Goal: Task Accomplishment & Management: Complete application form

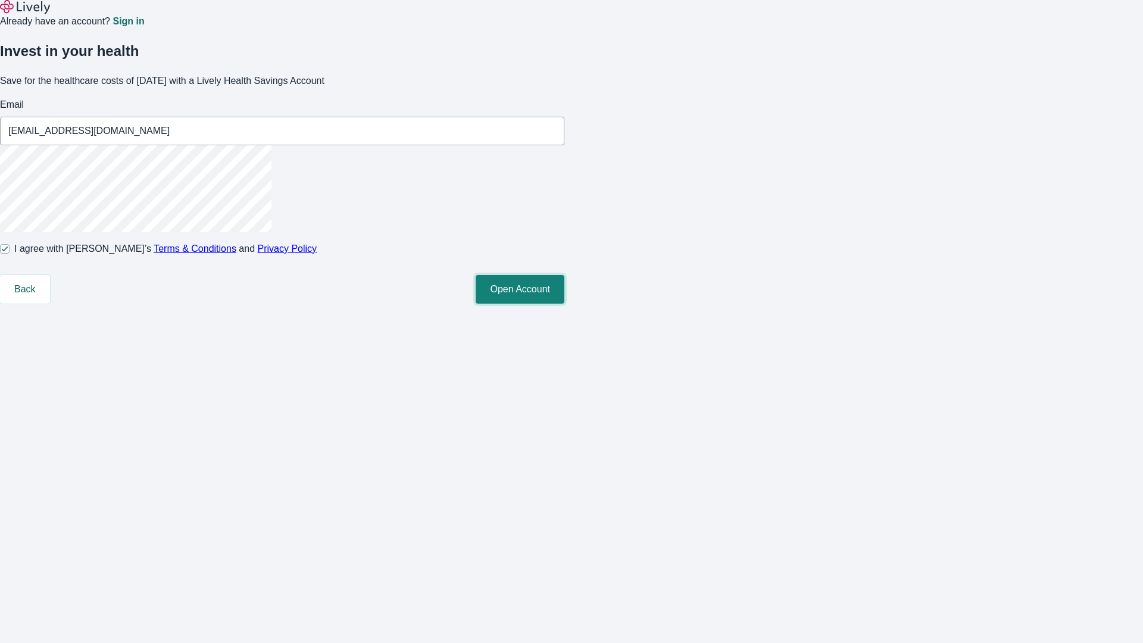
click at [564, 304] on button "Open Account" at bounding box center [520, 289] width 89 height 29
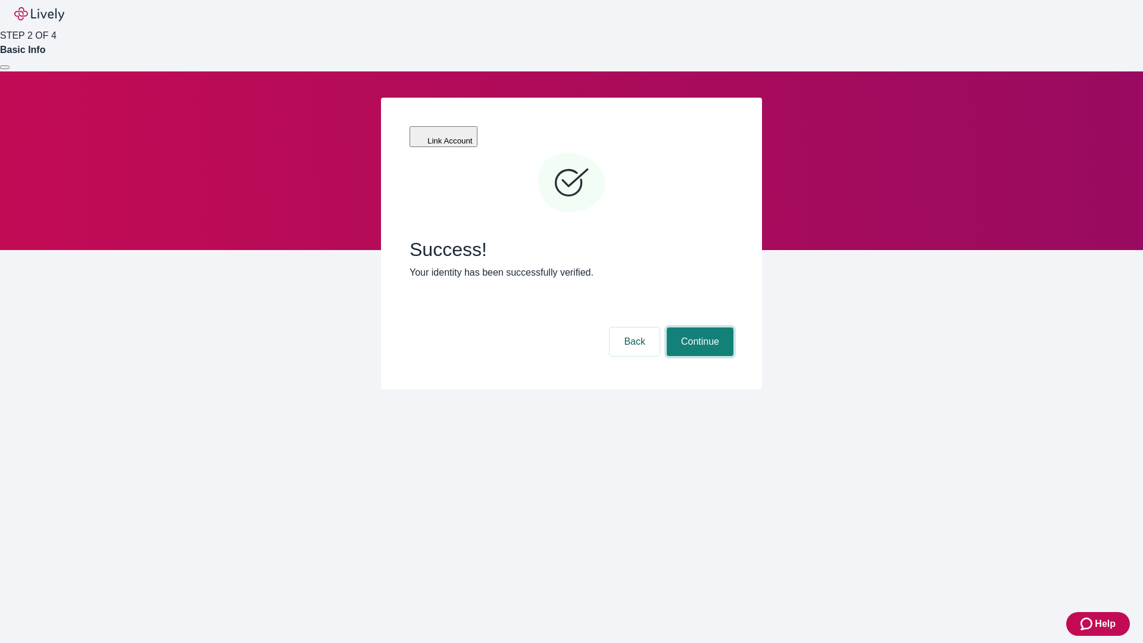
click at [698, 327] on button "Continue" at bounding box center [700, 341] width 67 height 29
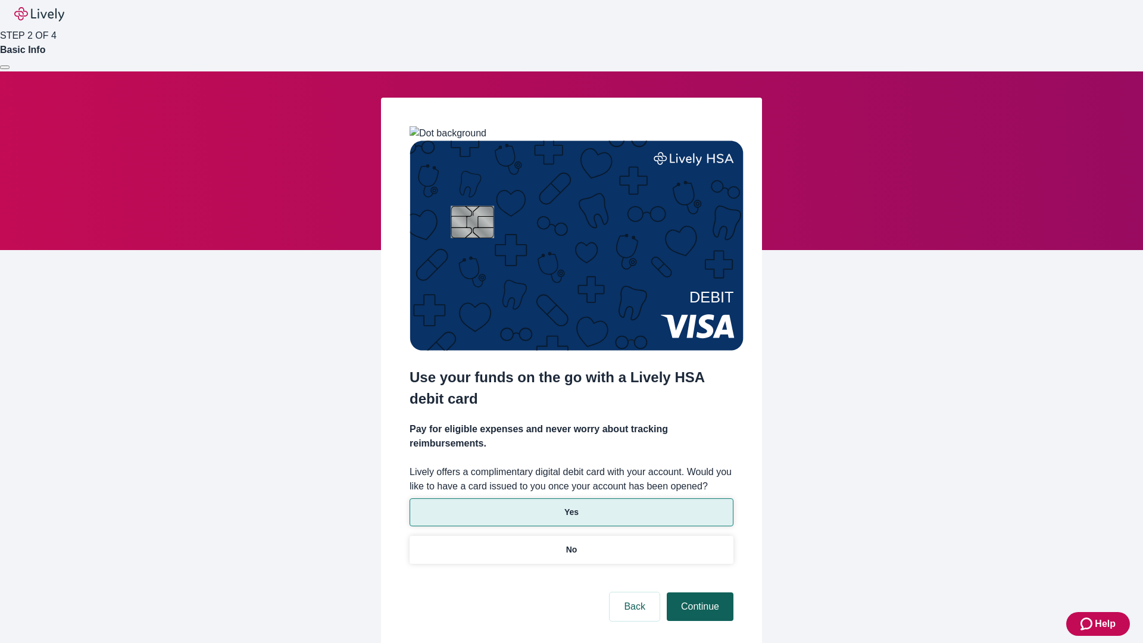
click at [571, 544] on p "No" at bounding box center [571, 550] width 11 height 13
click at [698, 592] on button "Continue" at bounding box center [700, 606] width 67 height 29
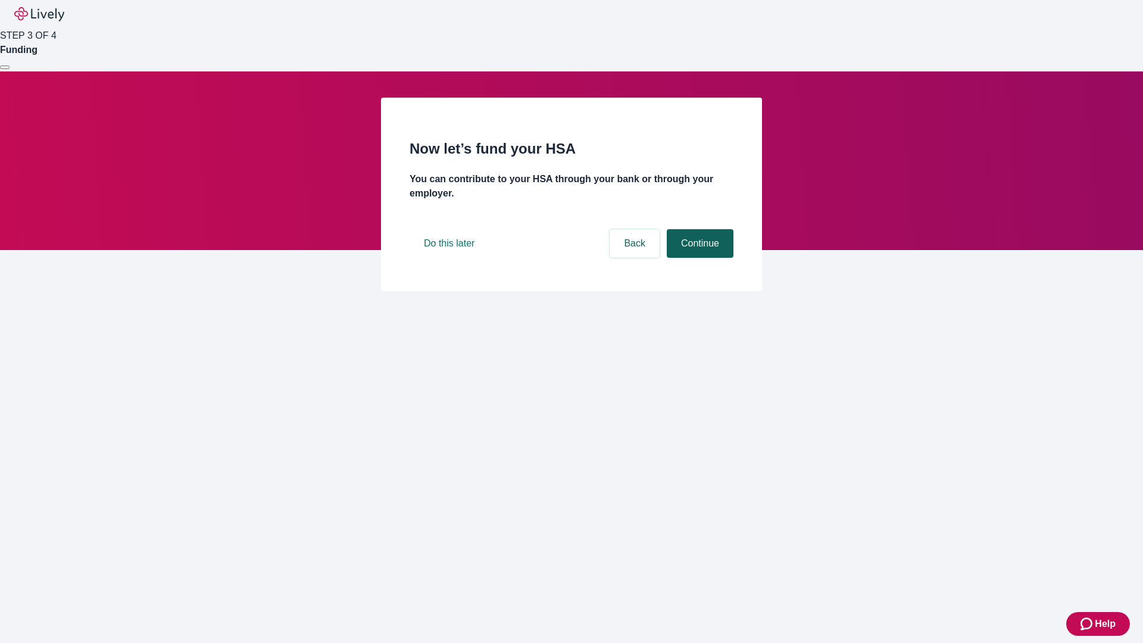
click at [698, 258] on button "Continue" at bounding box center [700, 243] width 67 height 29
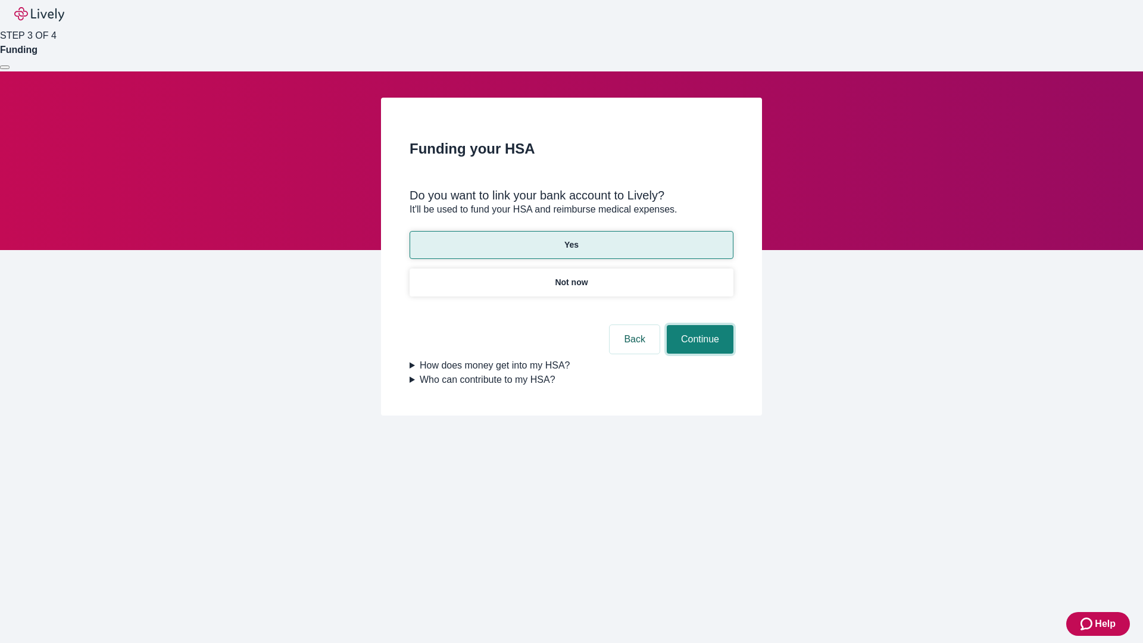
click at [698, 325] on button "Continue" at bounding box center [700, 339] width 67 height 29
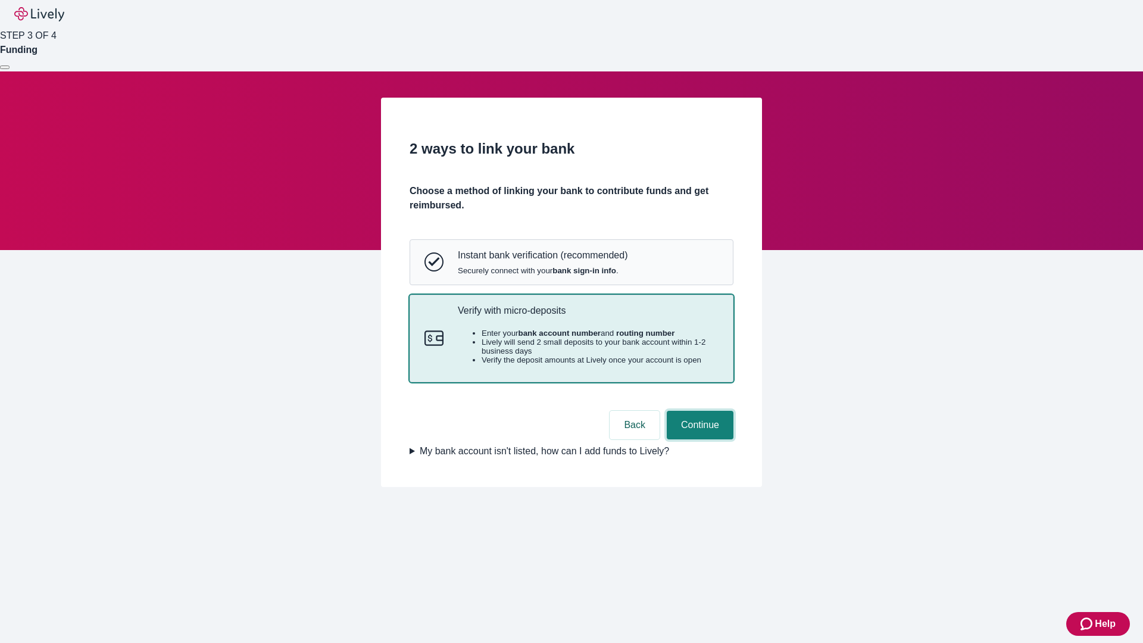
click at [698, 439] on button "Continue" at bounding box center [700, 425] width 67 height 29
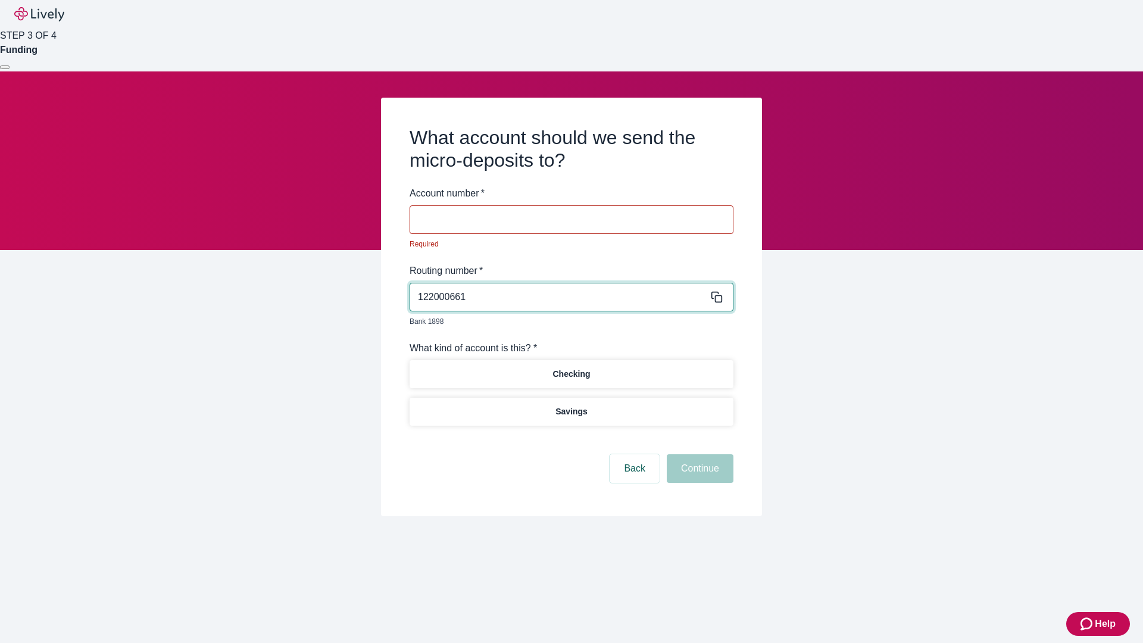
type input "122000661"
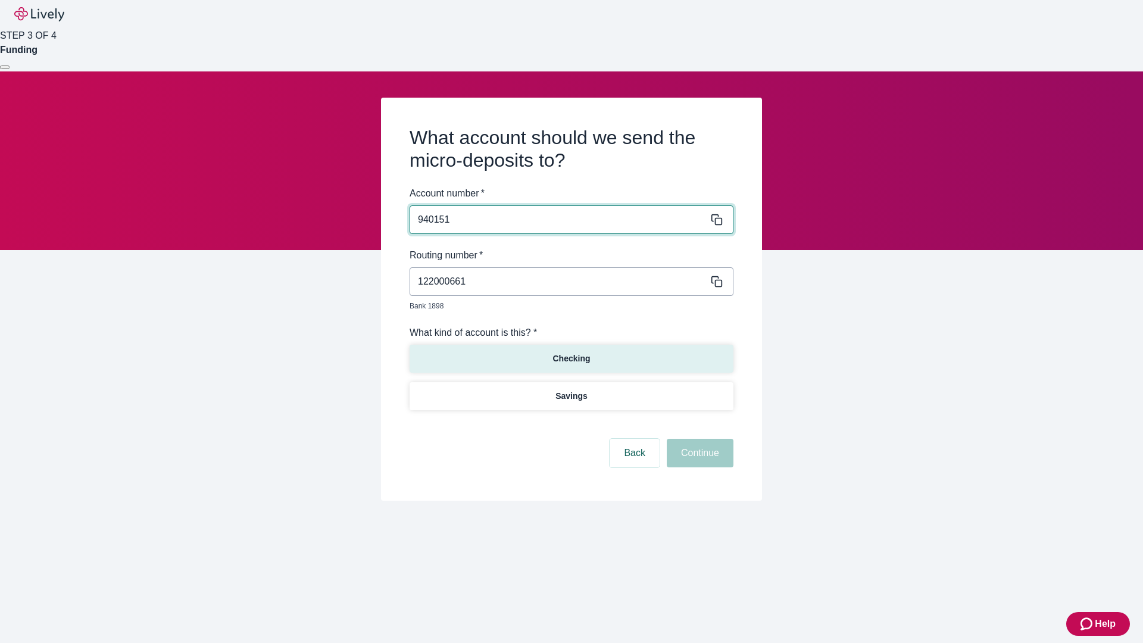
type input "940151"
click at [571, 352] on p "Checking" at bounding box center [571, 358] width 38 height 13
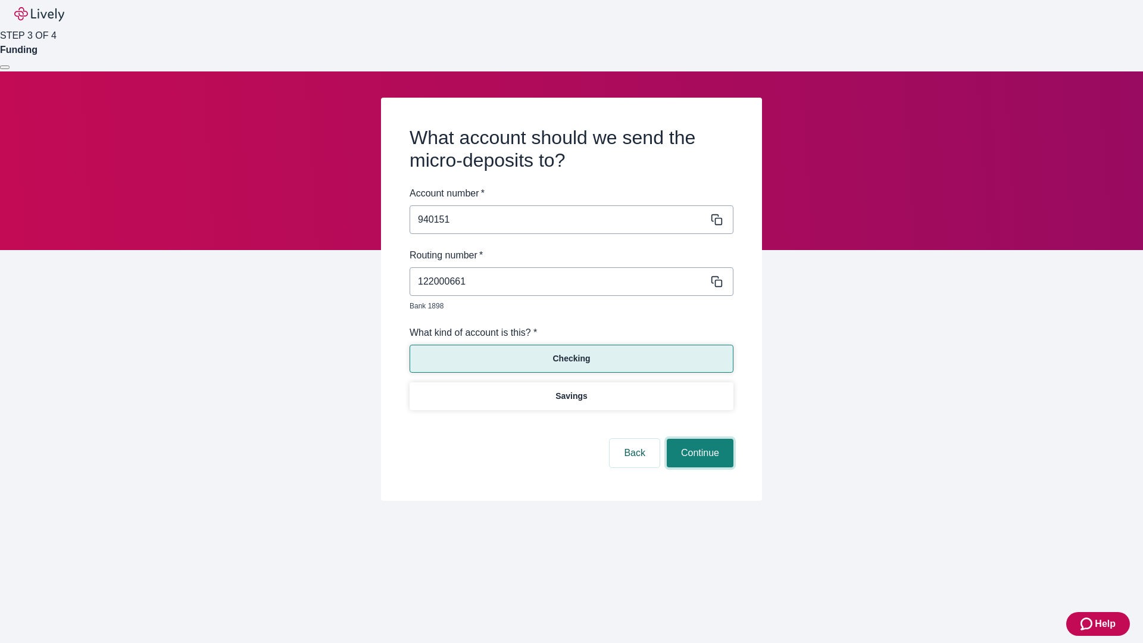
click at [698, 439] on button "Continue" at bounding box center [700, 453] width 67 height 29
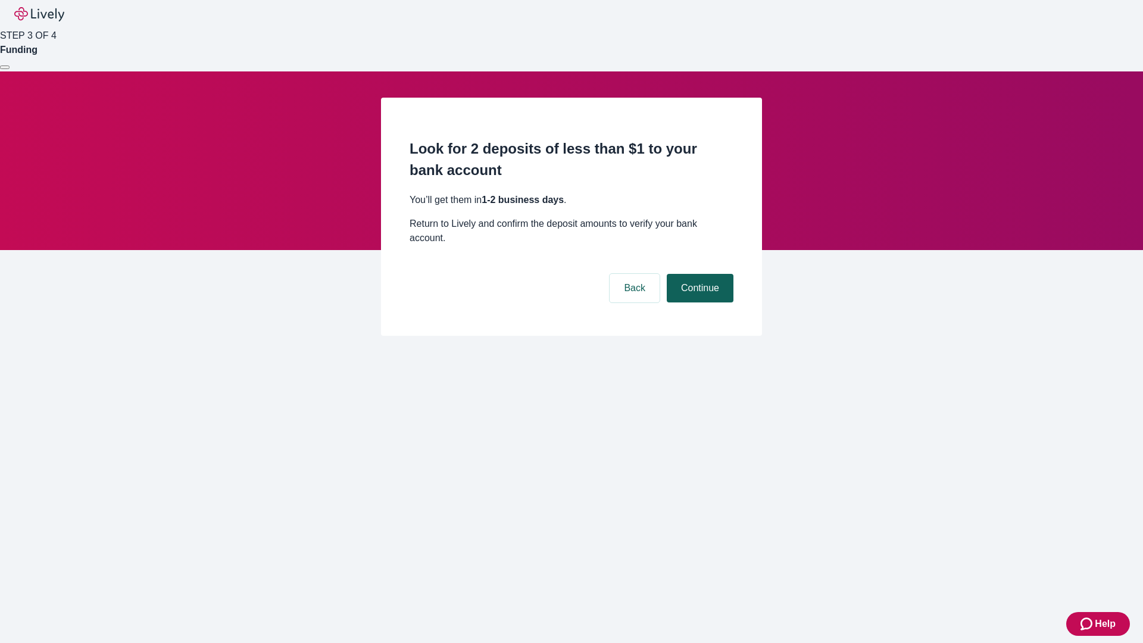
click at [698, 274] on button "Continue" at bounding box center [700, 288] width 67 height 29
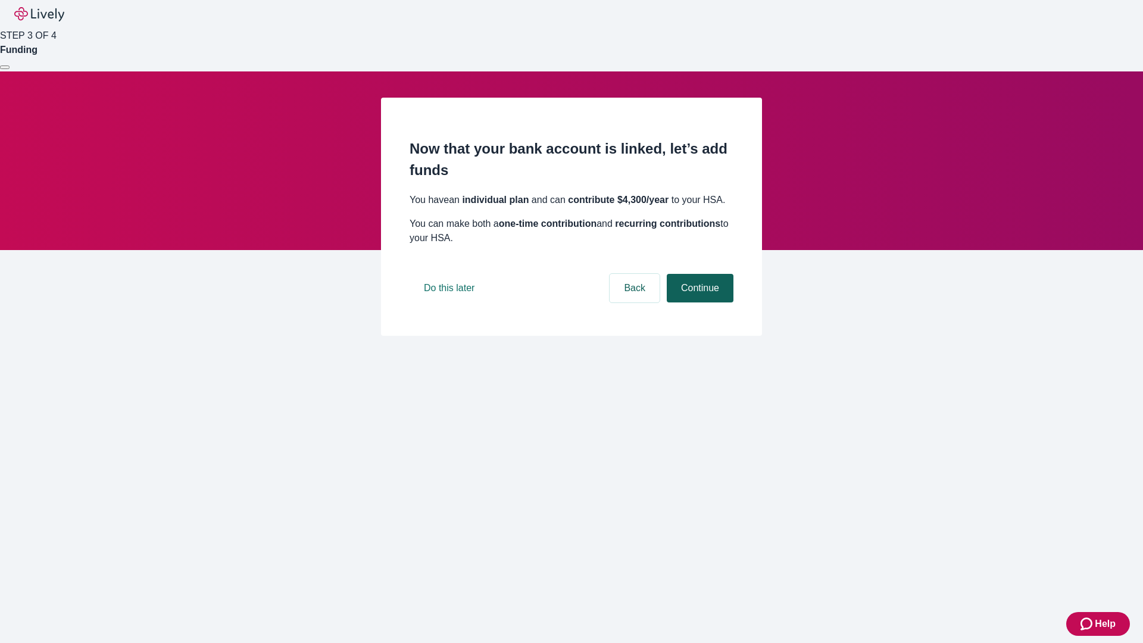
click at [698, 302] on button "Continue" at bounding box center [700, 288] width 67 height 29
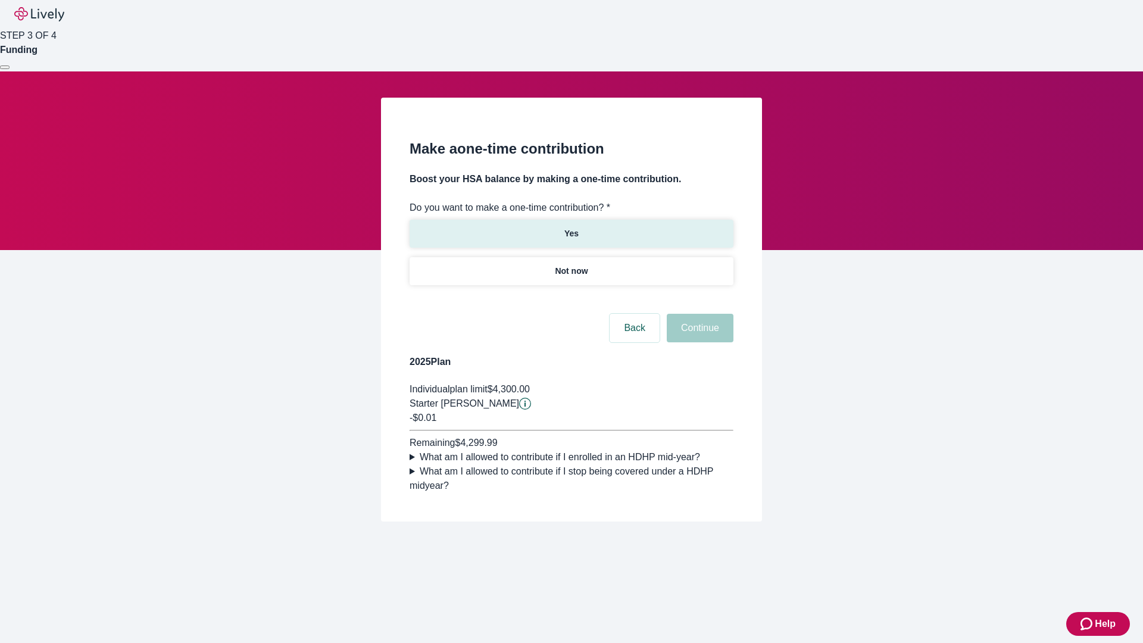
click at [571, 227] on p "Yes" at bounding box center [571, 233] width 14 height 13
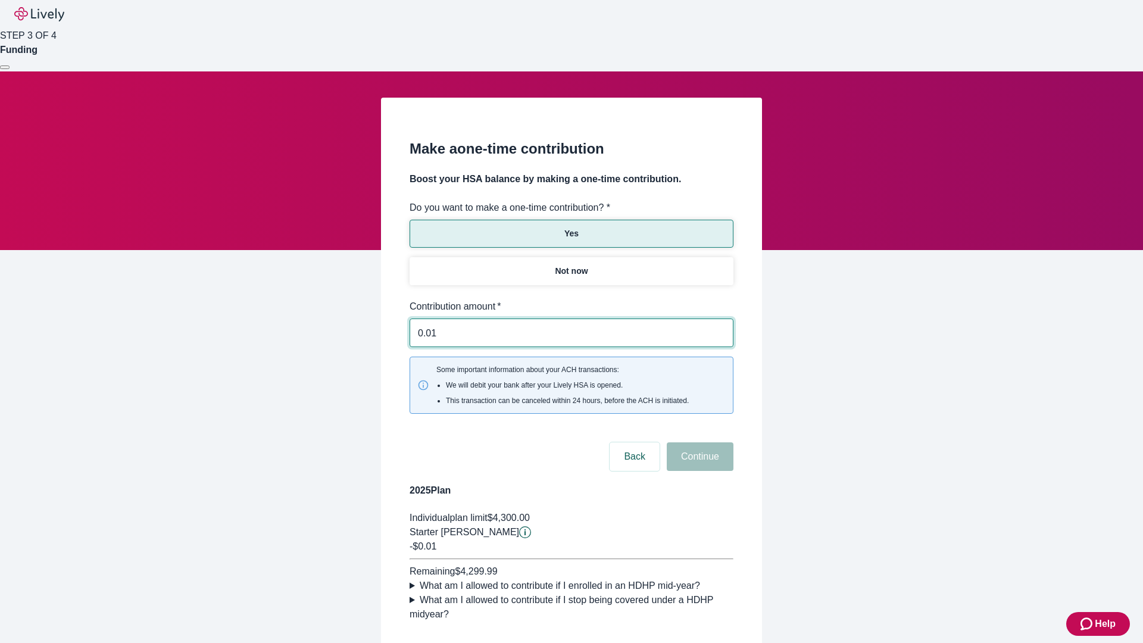
type input "0.01"
click at [698, 442] on button "Continue" at bounding box center [700, 456] width 67 height 29
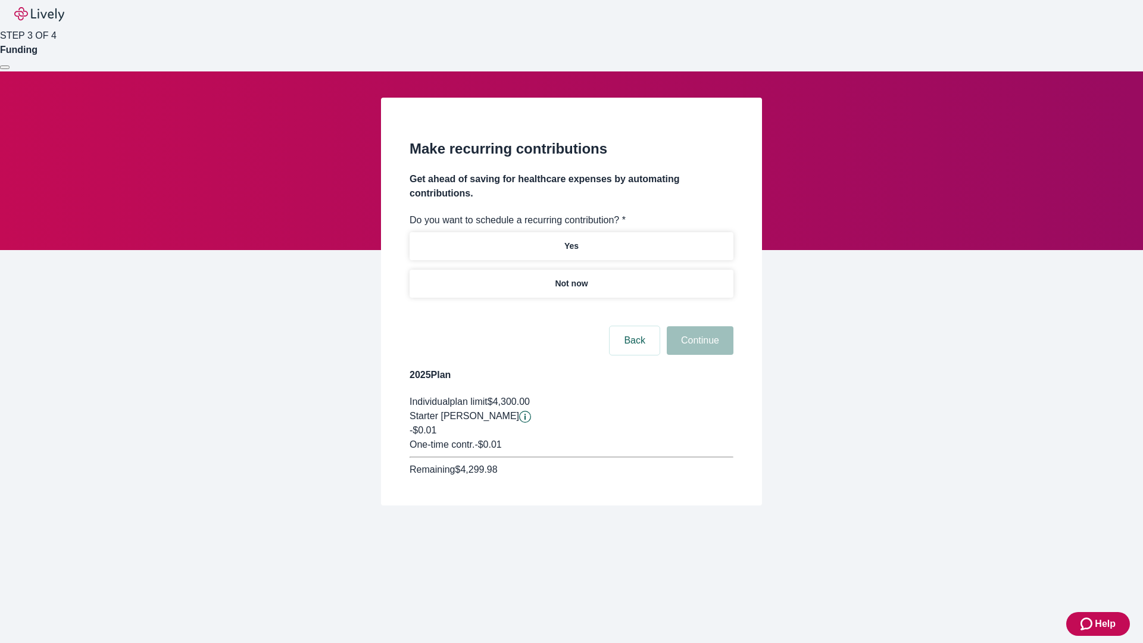
click at [571, 277] on p "Not now" at bounding box center [571, 283] width 33 height 13
click at [698, 326] on button "Continue" at bounding box center [700, 340] width 67 height 29
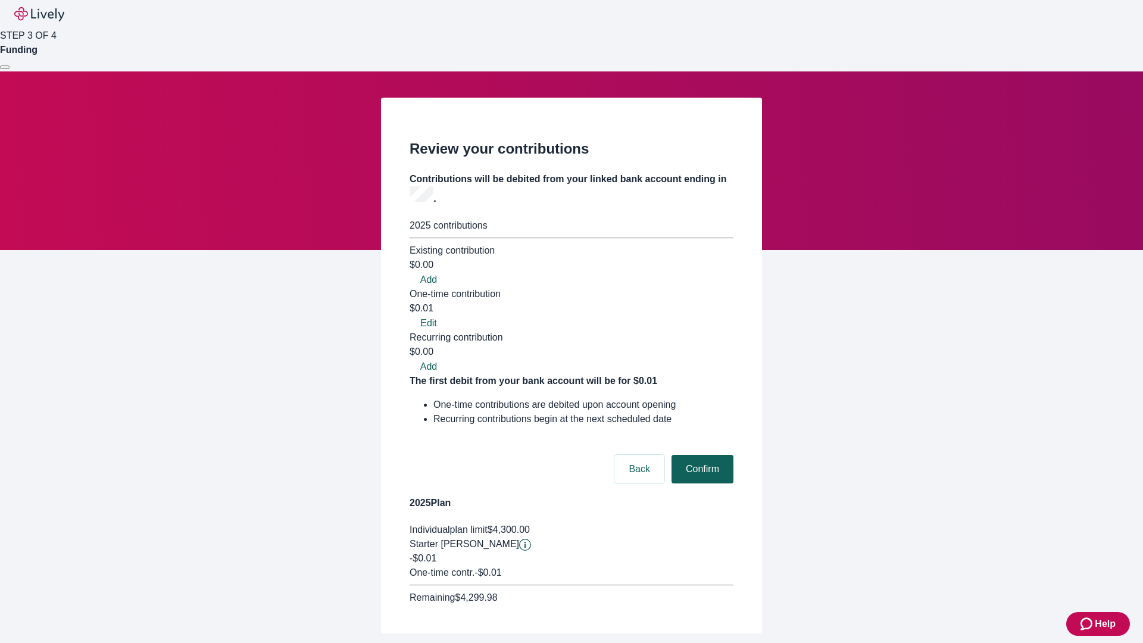
click at [701, 455] on button "Confirm" at bounding box center [703, 469] width 62 height 29
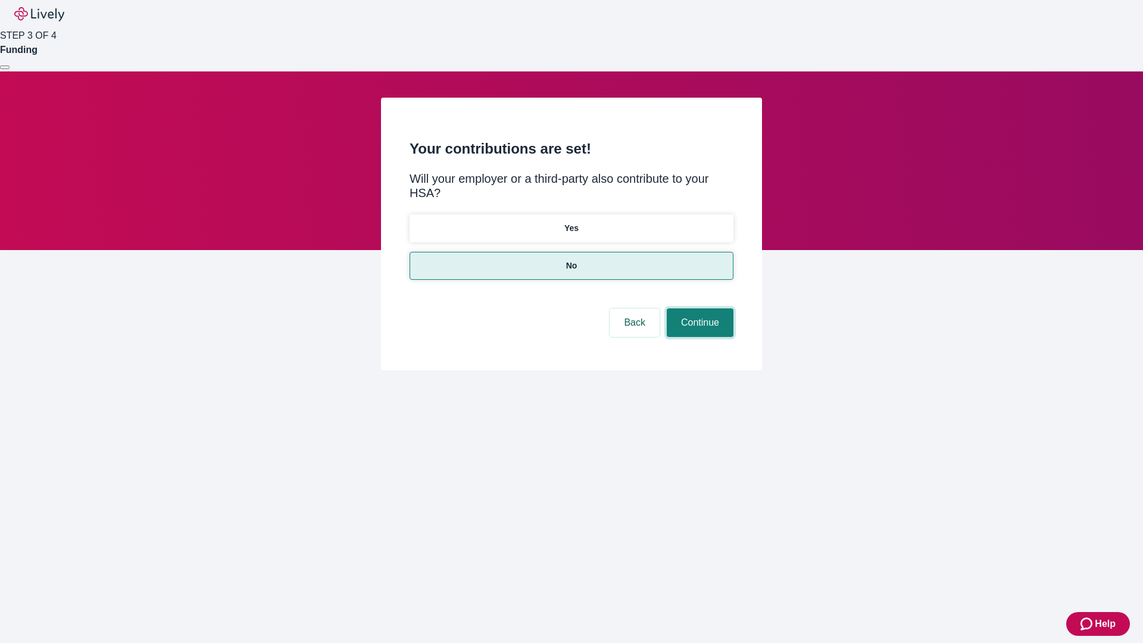
click at [698, 308] on button "Continue" at bounding box center [700, 322] width 67 height 29
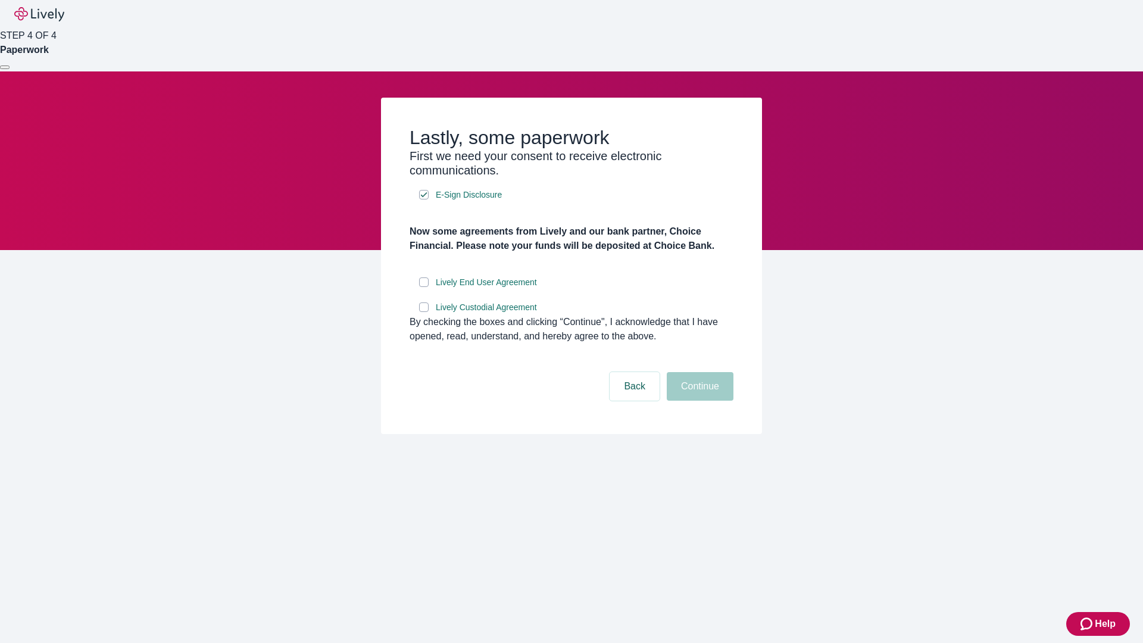
click at [424, 287] on input "Lively End User Agreement" at bounding box center [424, 282] width 10 height 10
checkbox input "true"
click at [424, 312] on input "Lively Custodial Agreement" at bounding box center [424, 307] width 10 height 10
checkbox input "true"
click at [698, 401] on button "Continue" at bounding box center [700, 386] width 67 height 29
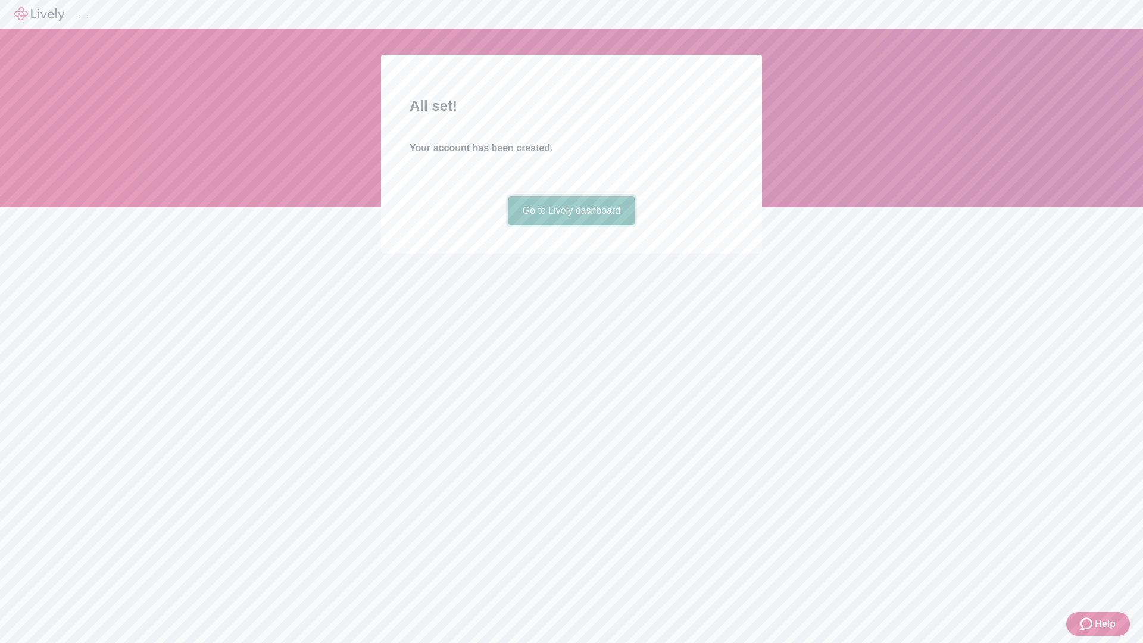
click at [571, 225] on link "Go to Lively dashboard" at bounding box center [571, 210] width 127 height 29
